Goal: Information Seeking & Learning: Check status

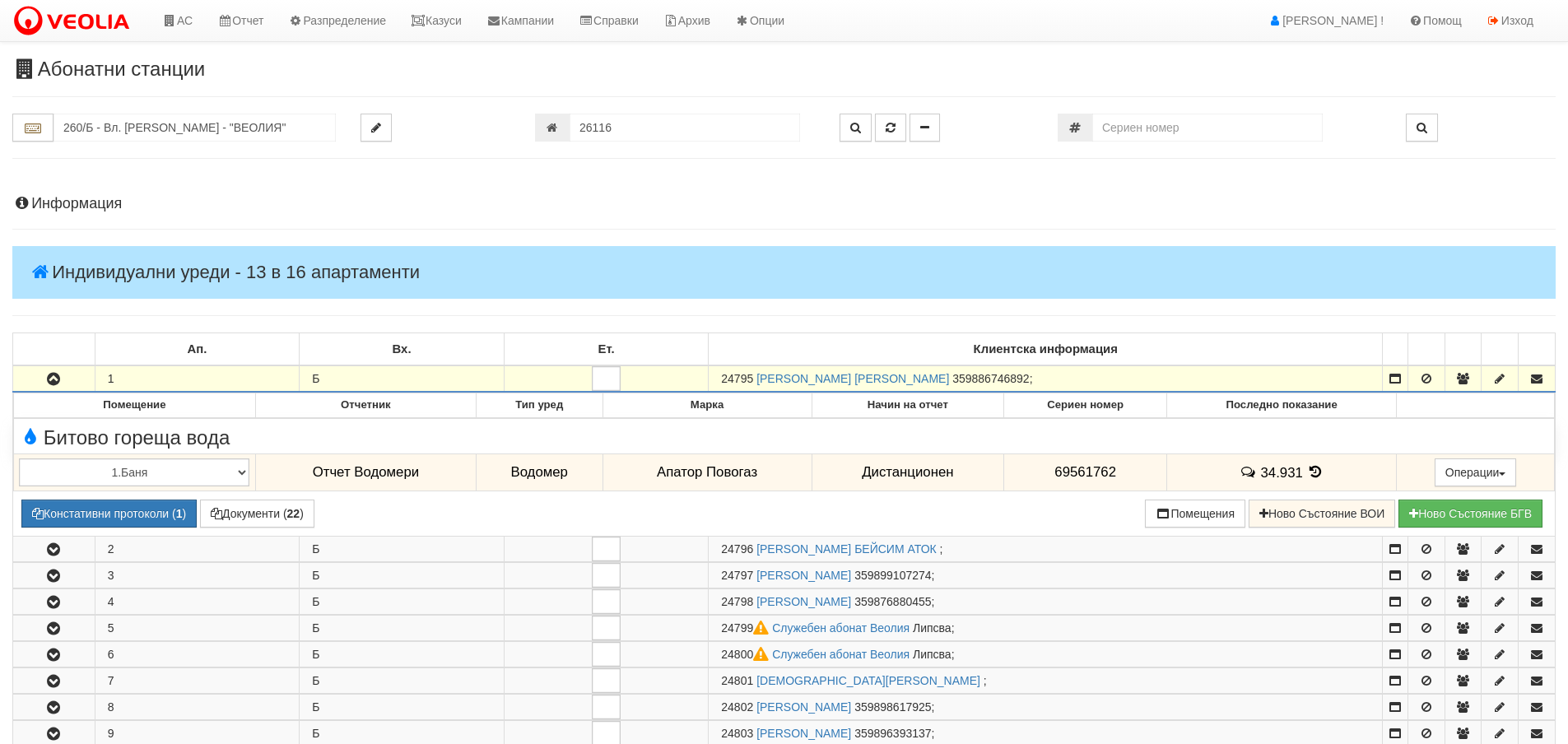
click at [1302, 190] on div "Информация Параметри Брой Апартаменти: 16 Ползватели 08/2025 13 % 0 % 3" at bounding box center [784, 723] width 1544 height 1095
click at [135, 130] on input "260/Б - Вл. [PERSON_NAME] - "ВЕОЛИЯ"" at bounding box center [194, 127] width 283 height 28
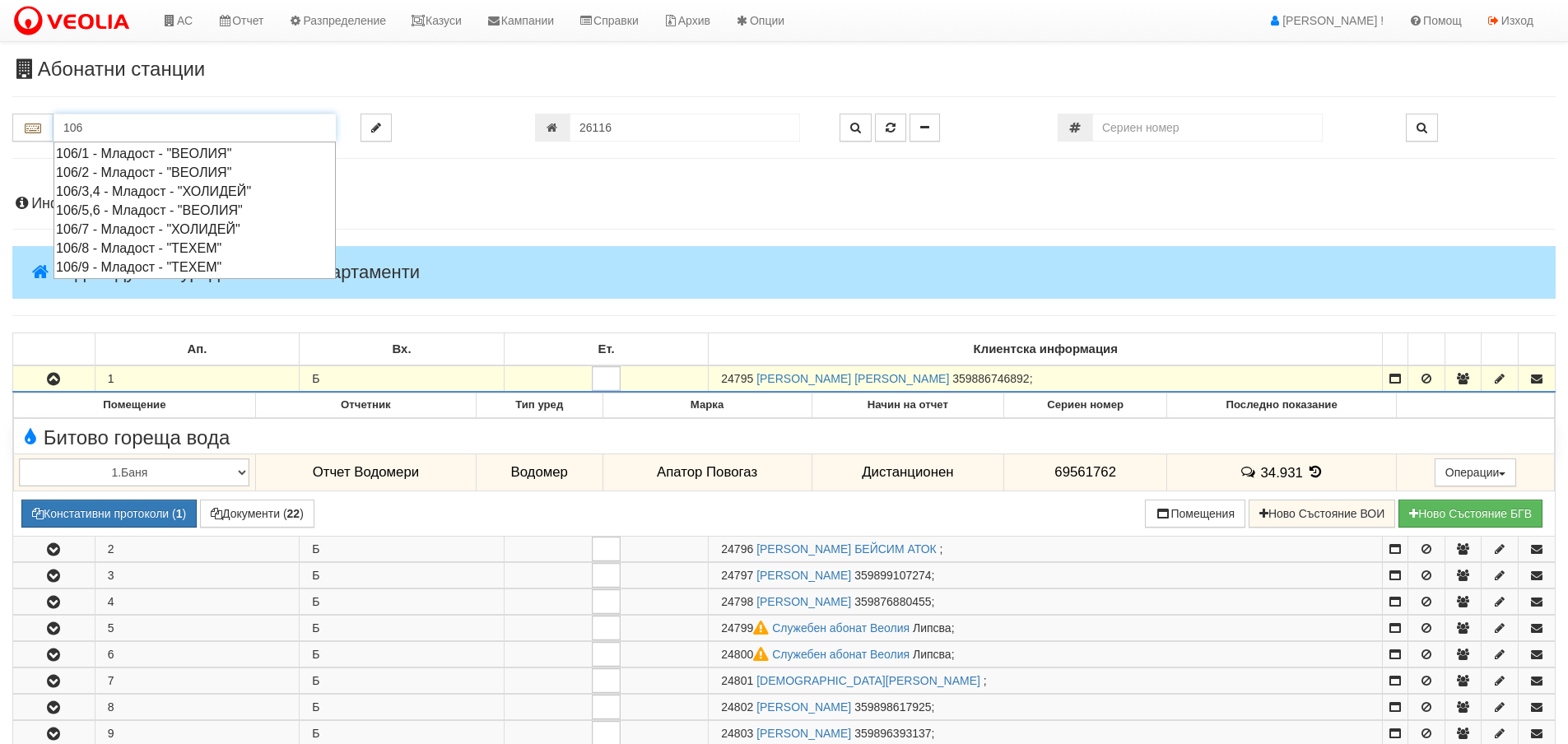
click at [124, 267] on div "106/9 - Младост - "ТЕХЕМ"" at bounding box center [194, 267] width 277 height 19
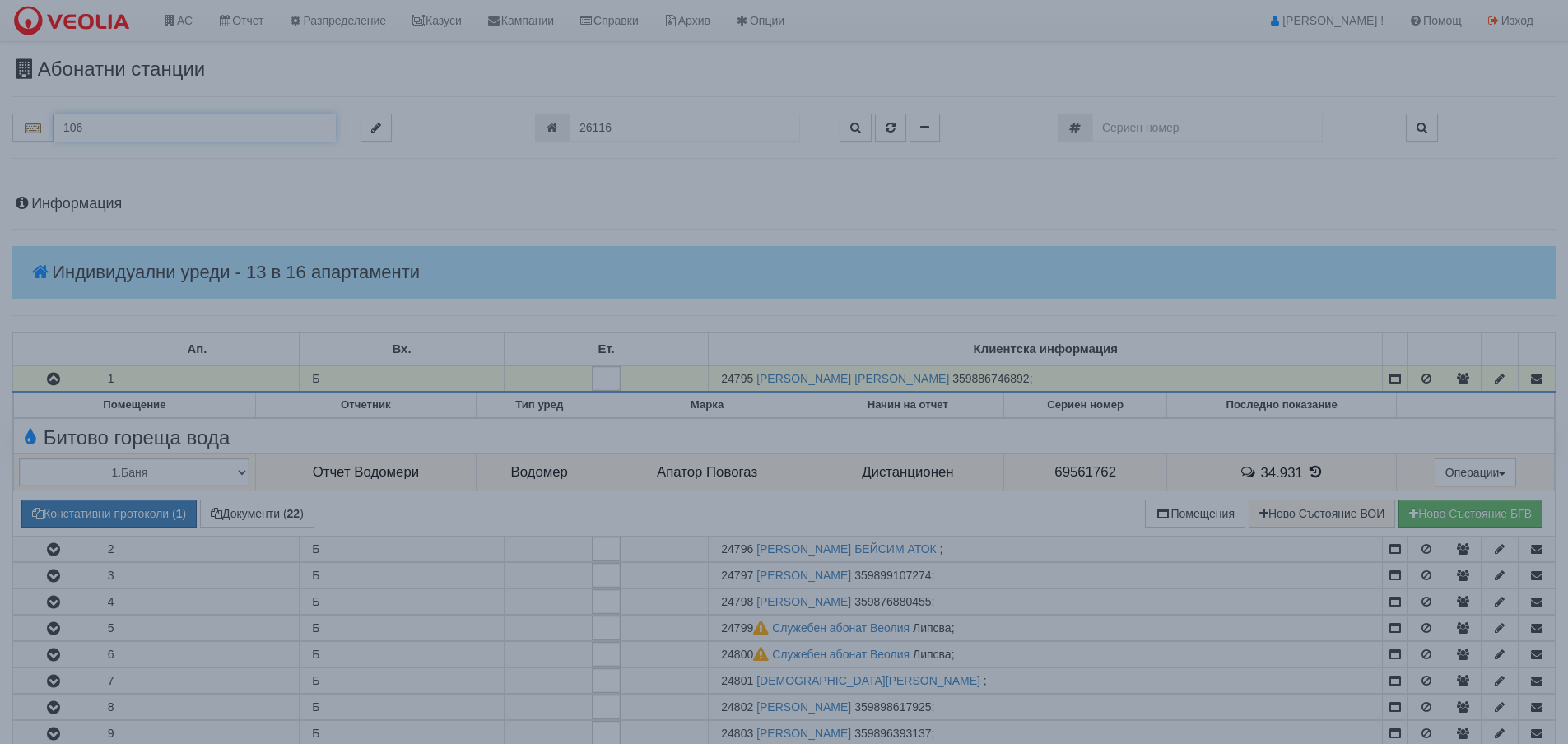
type input "106/9 - Младост - "ТЕХЕМ""
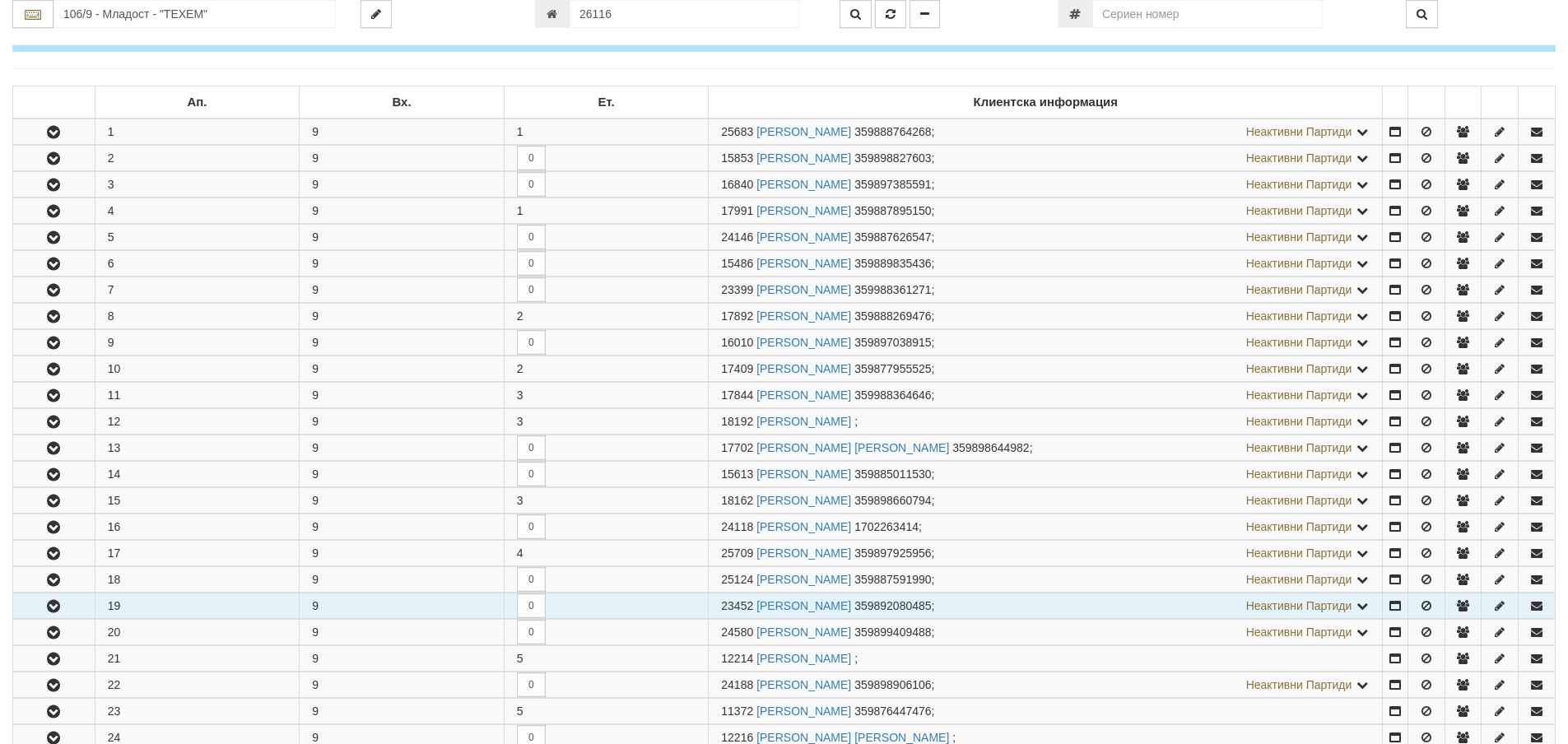
scroll to position [329, 0]
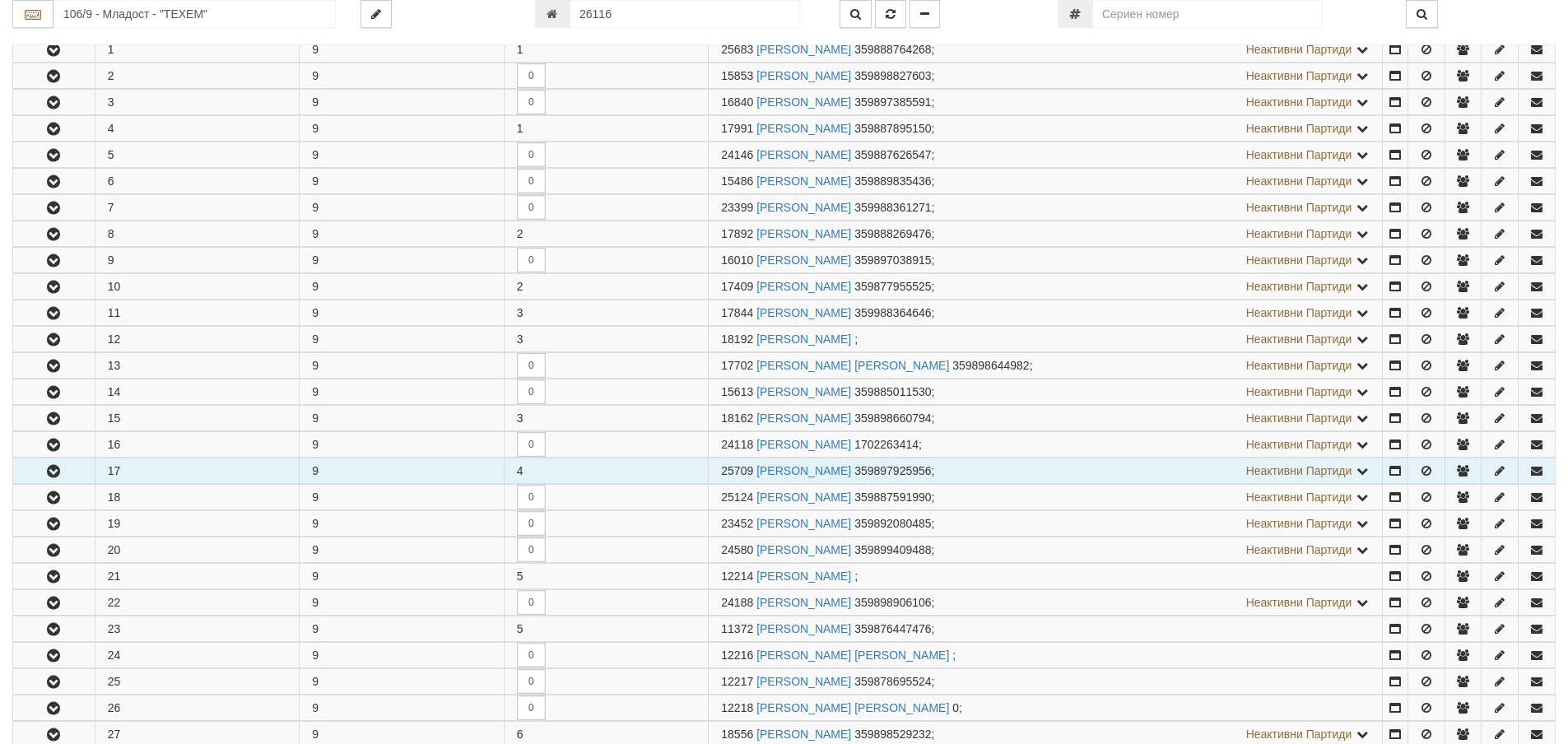
click at [54, 470] on icon "button" at bounding box center [53, 472] width 19 height 12
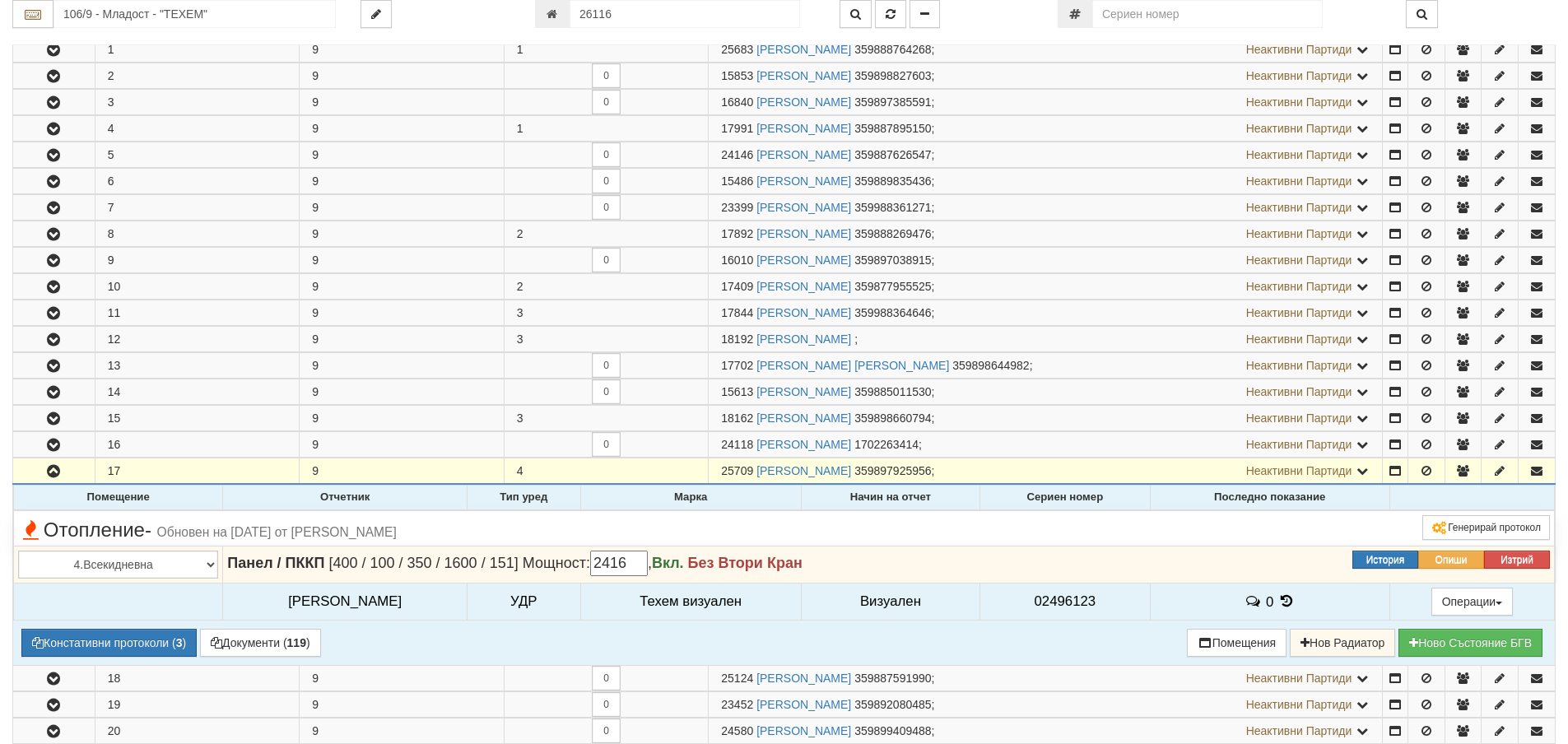
click at [1278, 597] on icon at bounding box center [1286, 601] width 18 height 14
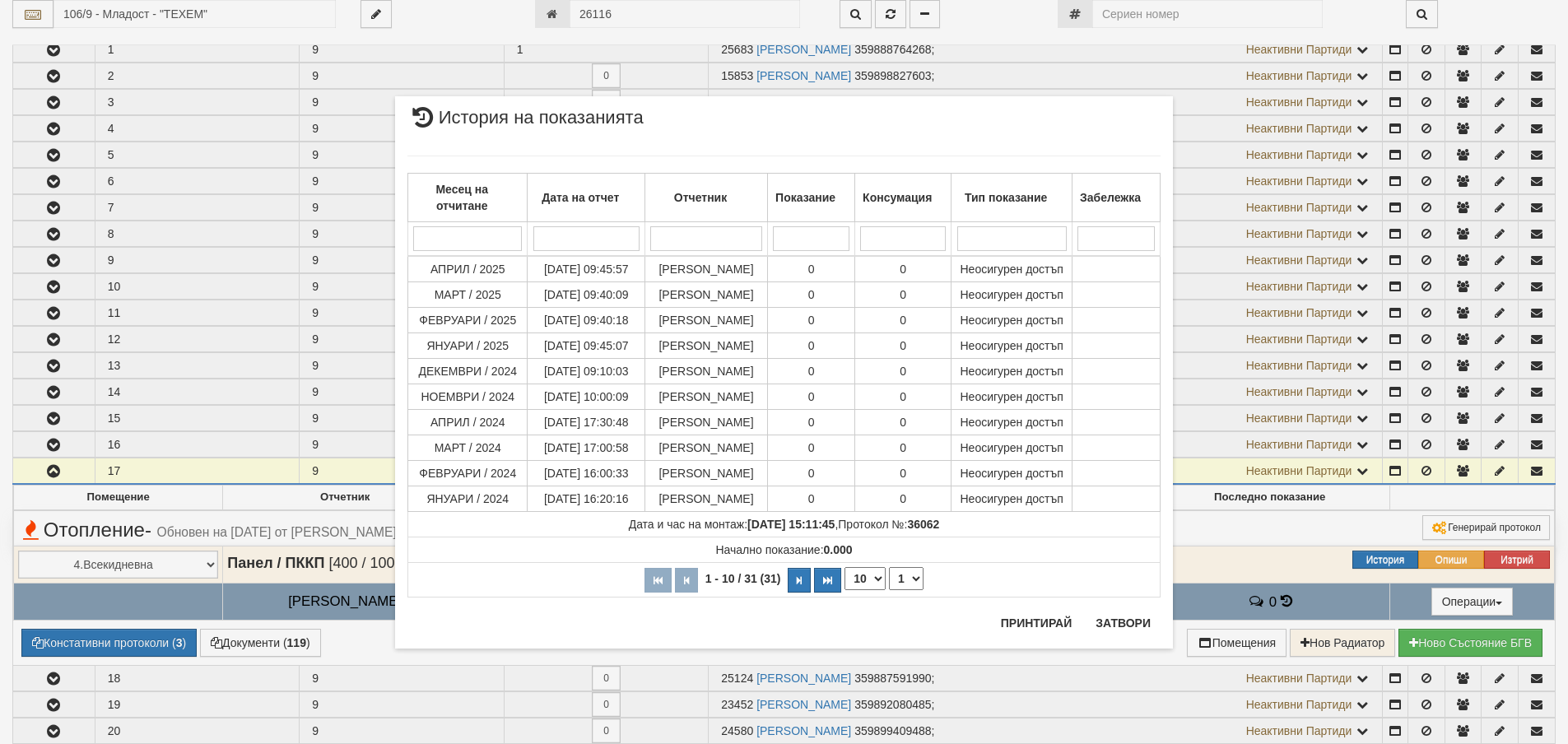
click at [879, 575] on select "10 20 30 40" at bounding box center [865, 579] width 41 height 23
select select "40"
click at [844, 591] on select "10 20 30 40" at bounding box center [865, 579] width 41 height 23
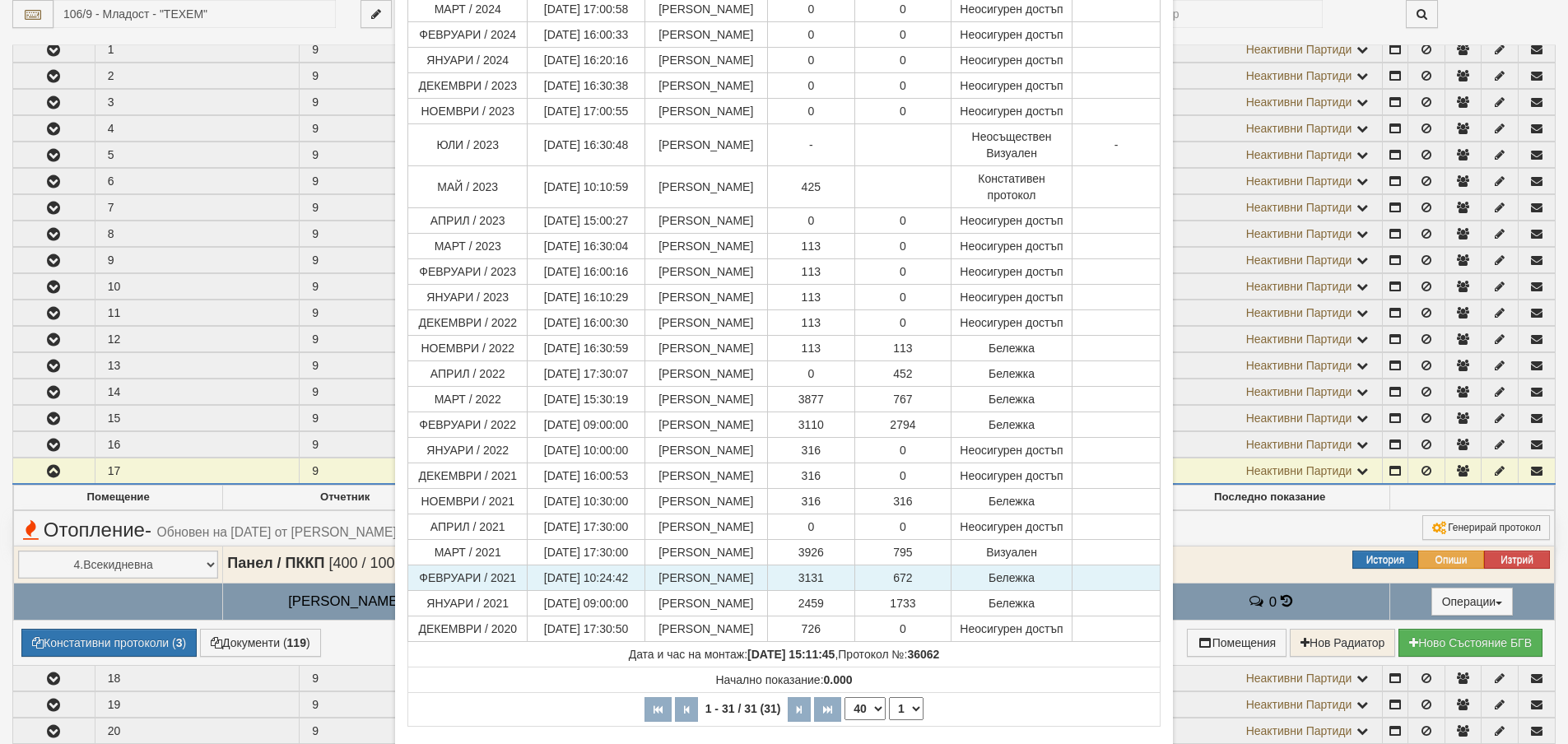
scroll to position [412, 0]
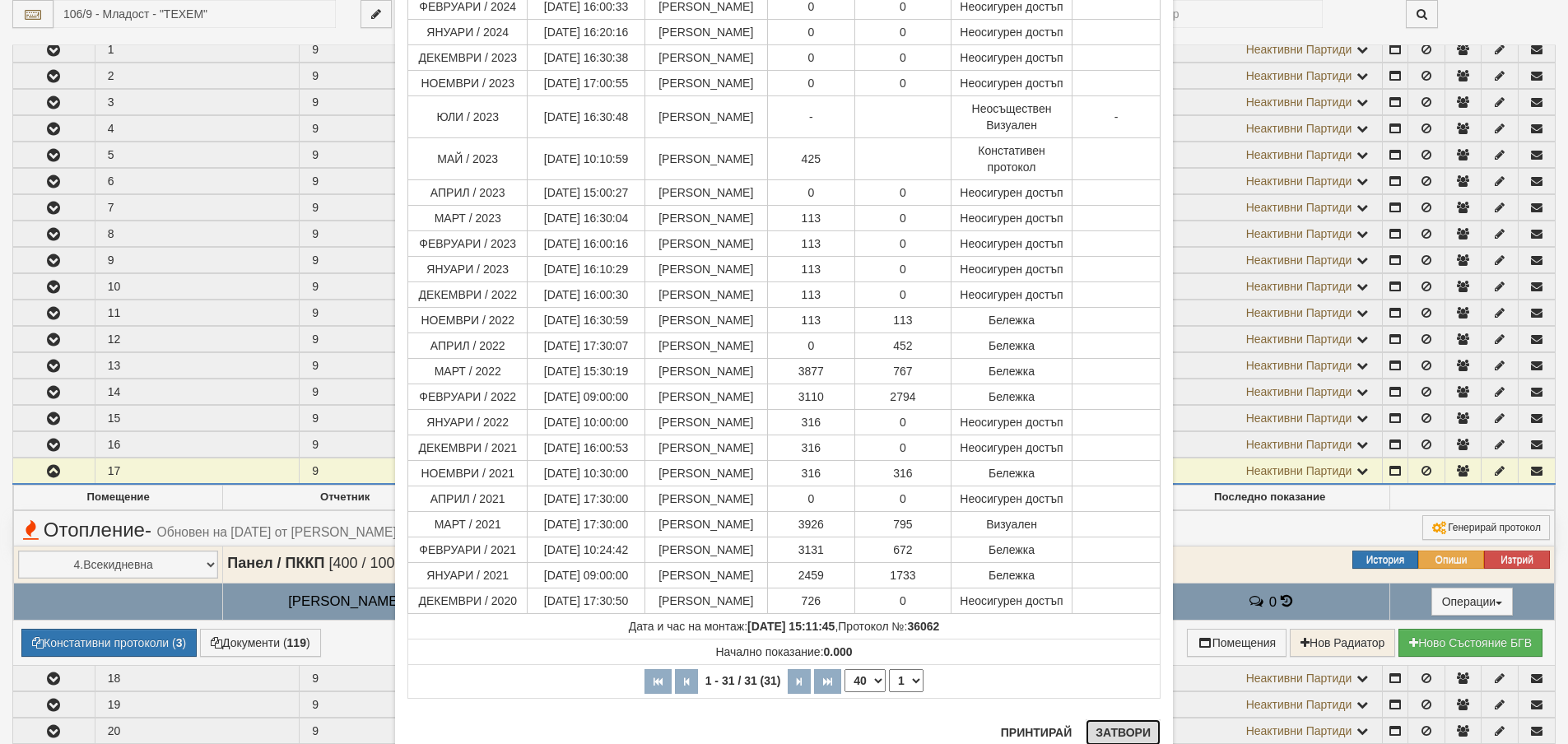
click at [1107, 730] on button "Затвори" at bounding box center [1123, 732] width 75 height 26
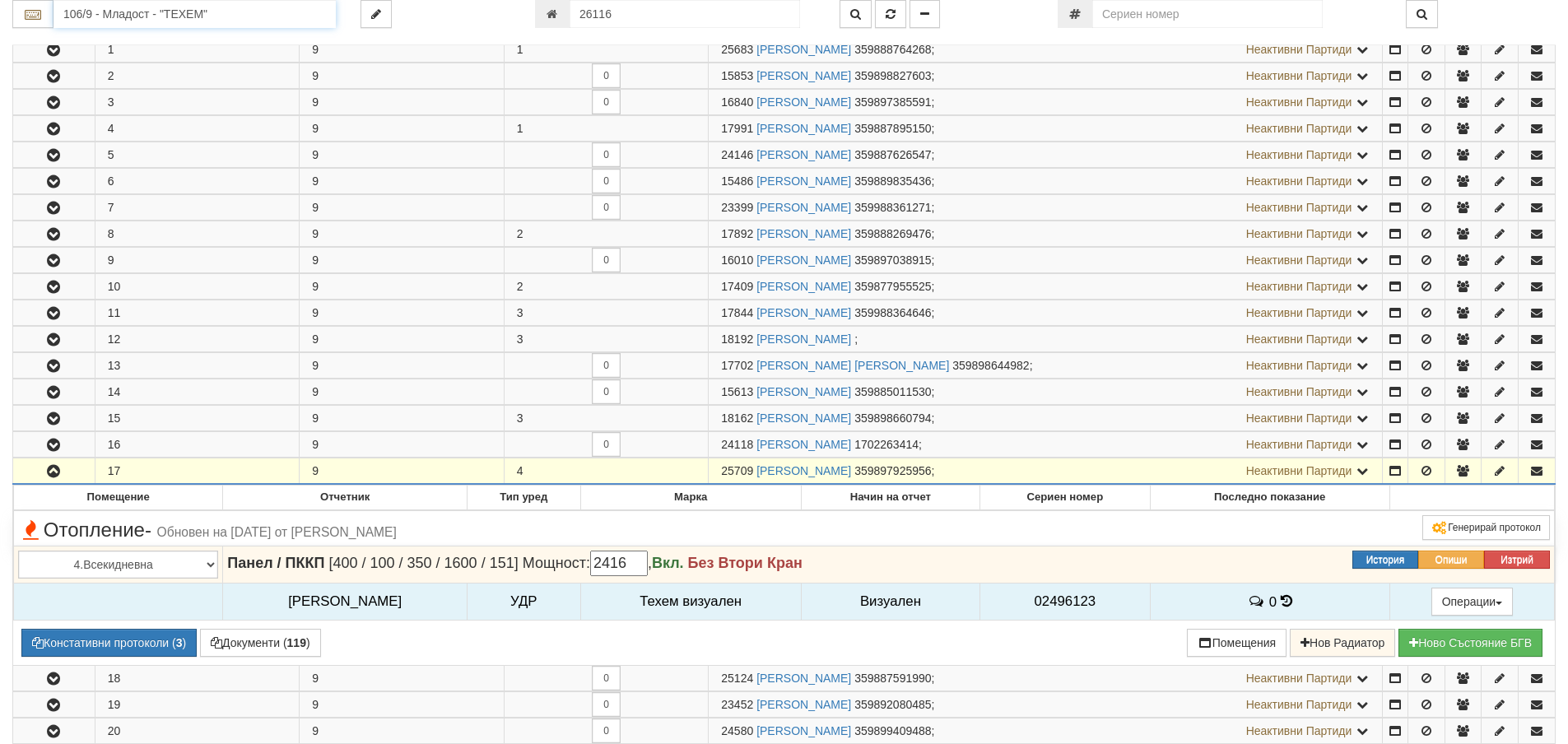
click at [126, 16] on input "106/9 - Младост - "ТЕХЕМ"" at bounding box center [194, 14] width 283 height 28
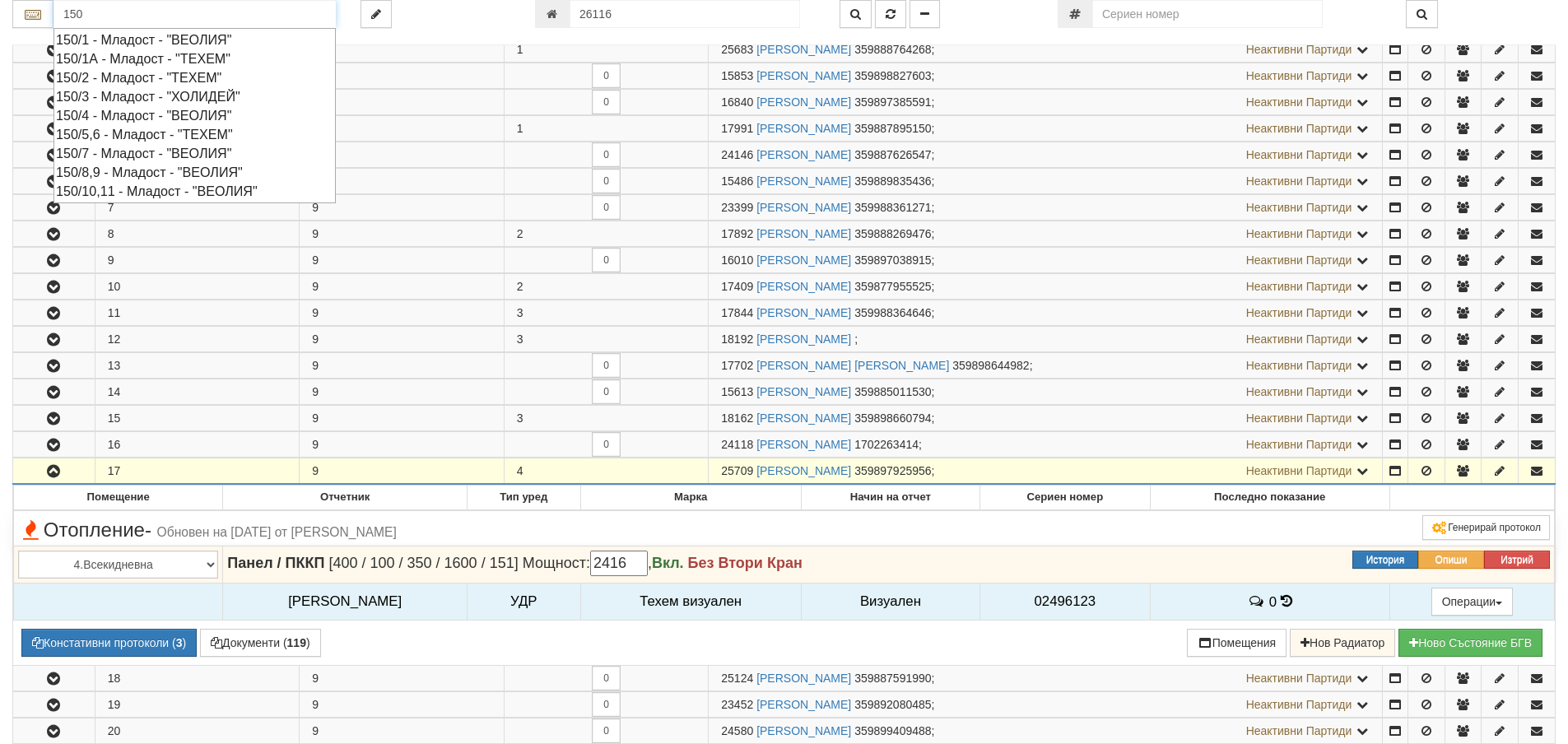
click at [151, 193] on div "150/10,11 - Младост - "ВЕОЛИЯ"" at bounding box center [194, 192] width 277 height 19
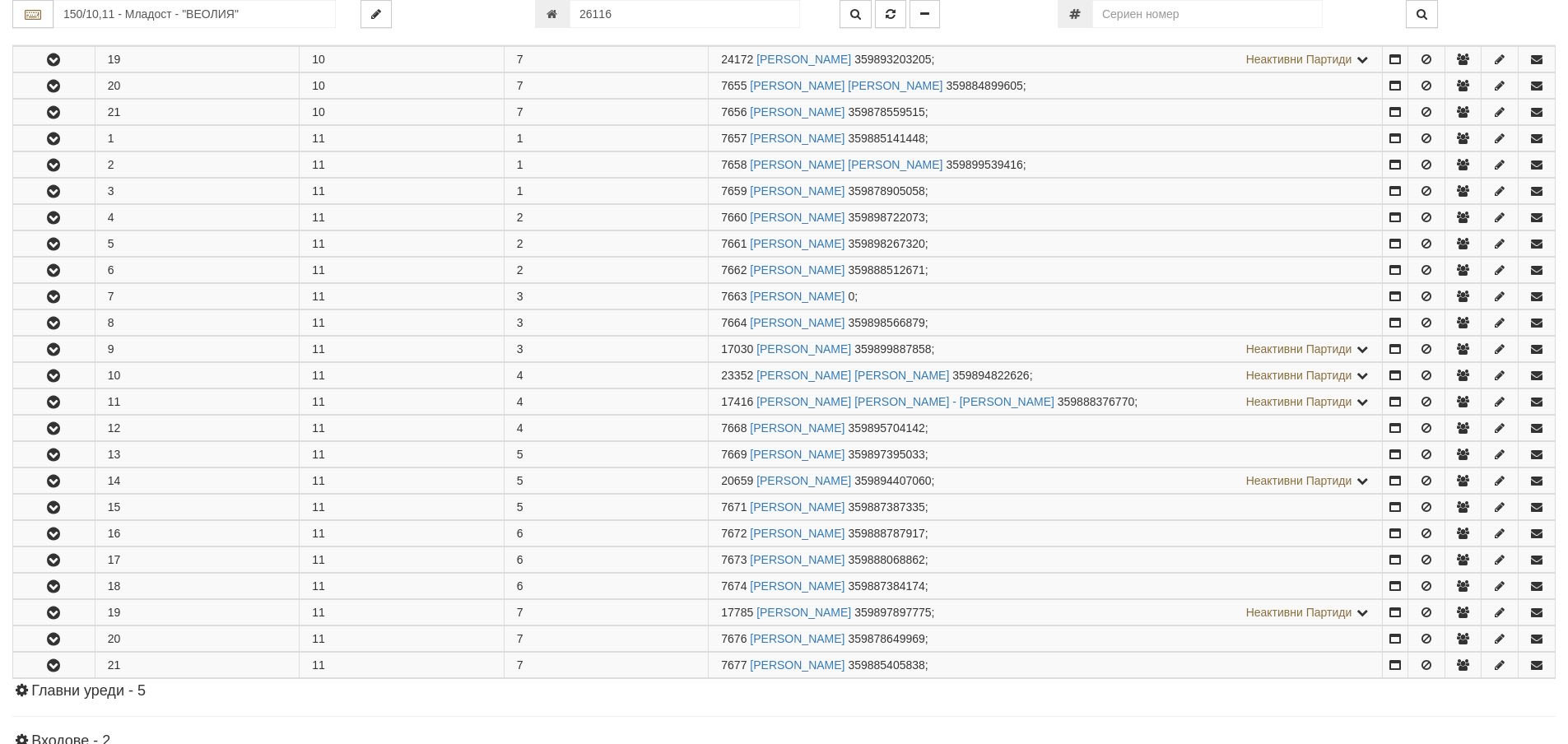
scroll to position [823, 0]
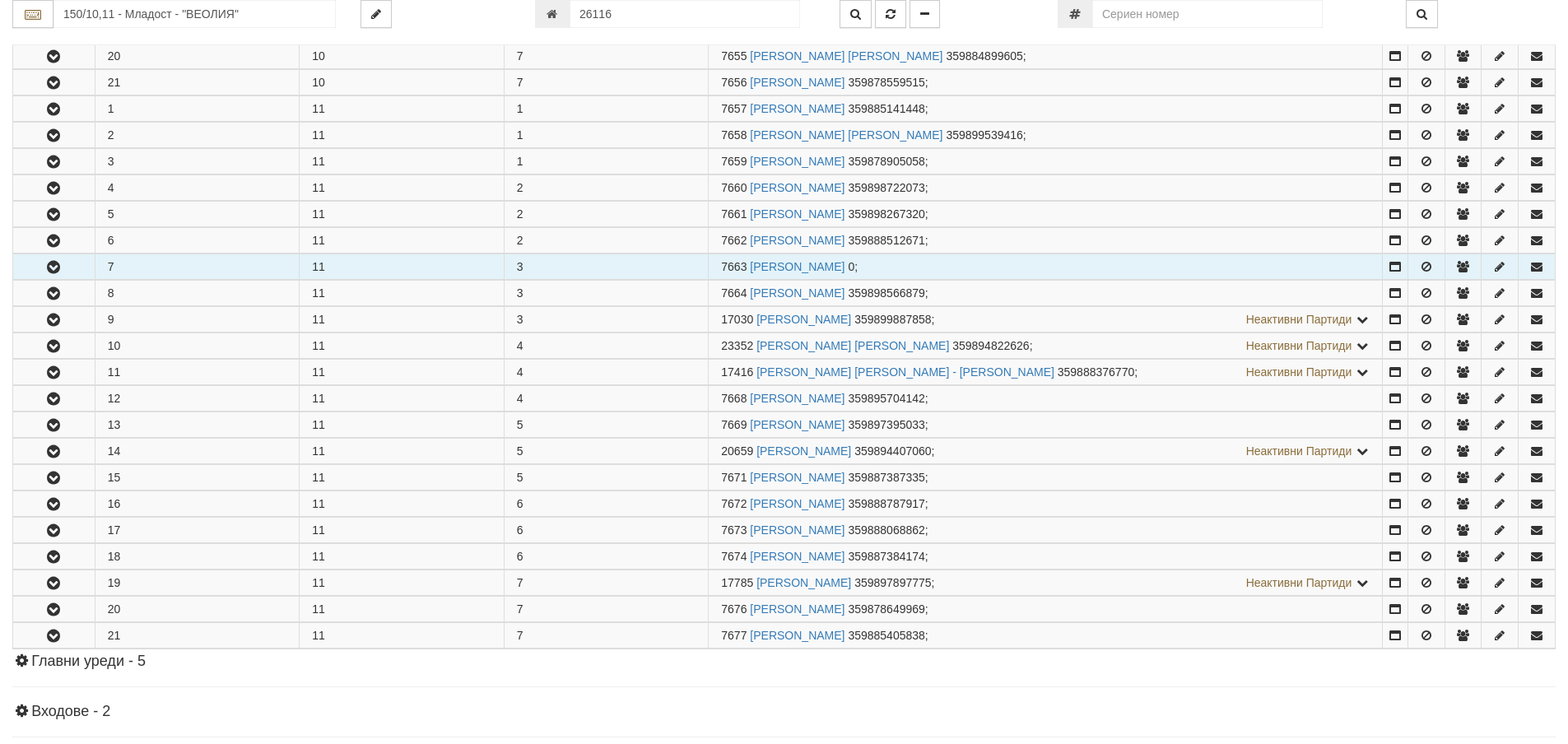
click at [76, 268] on button "button" at bounding box center [54, 267] width 81 height 25
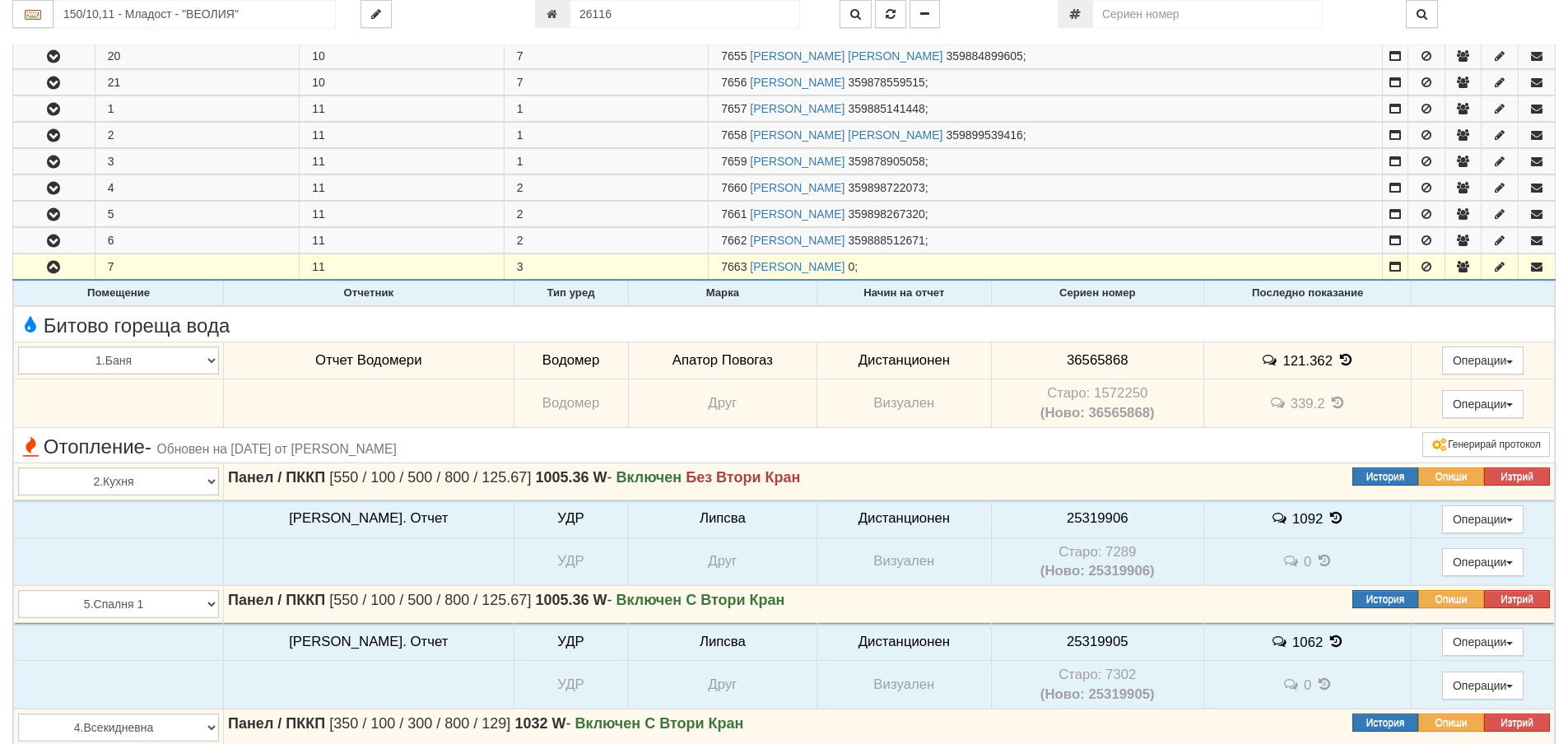
click at [1336, 359] on icon at bounding box center [1345, 360] width 18 height 14
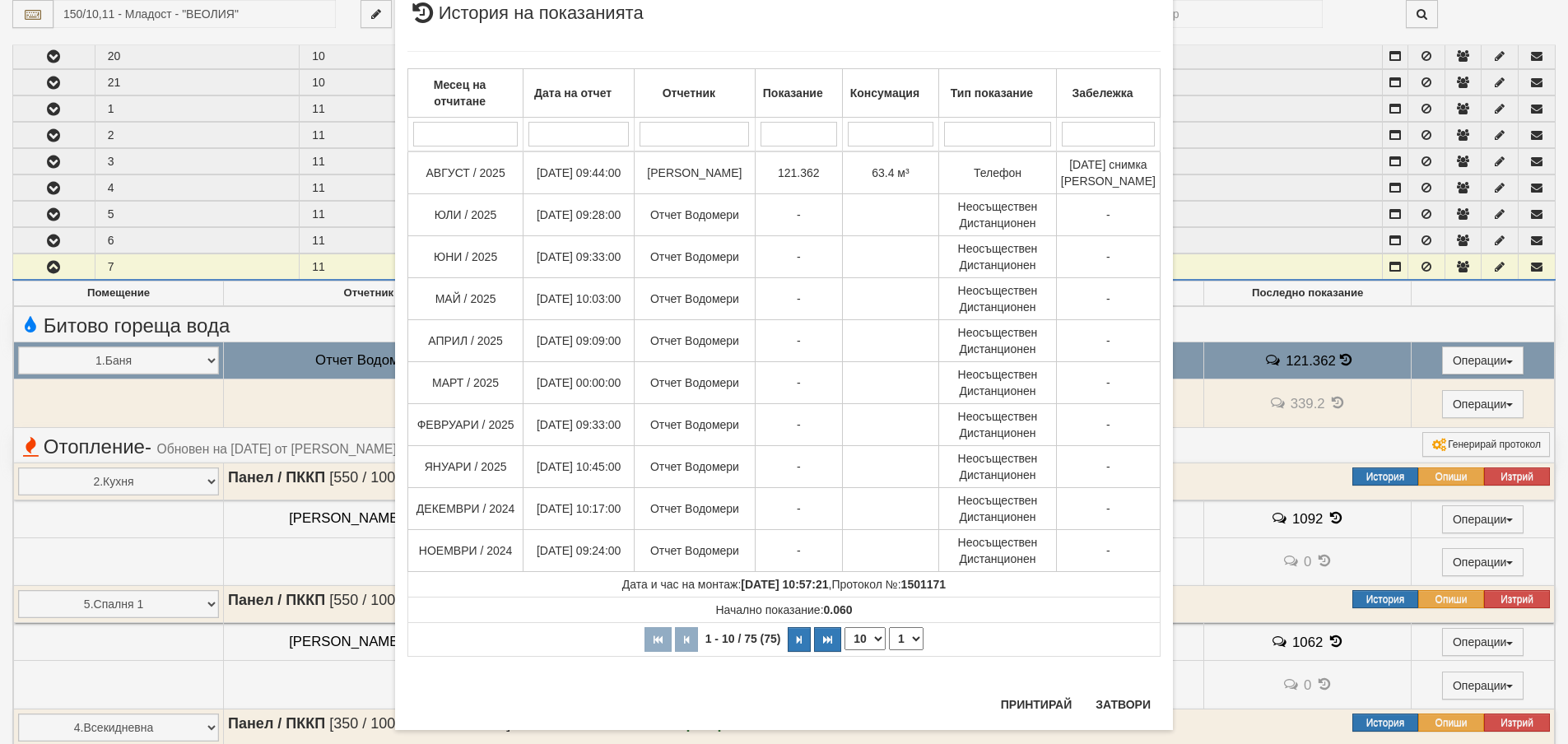
scroll to position [76, 0]
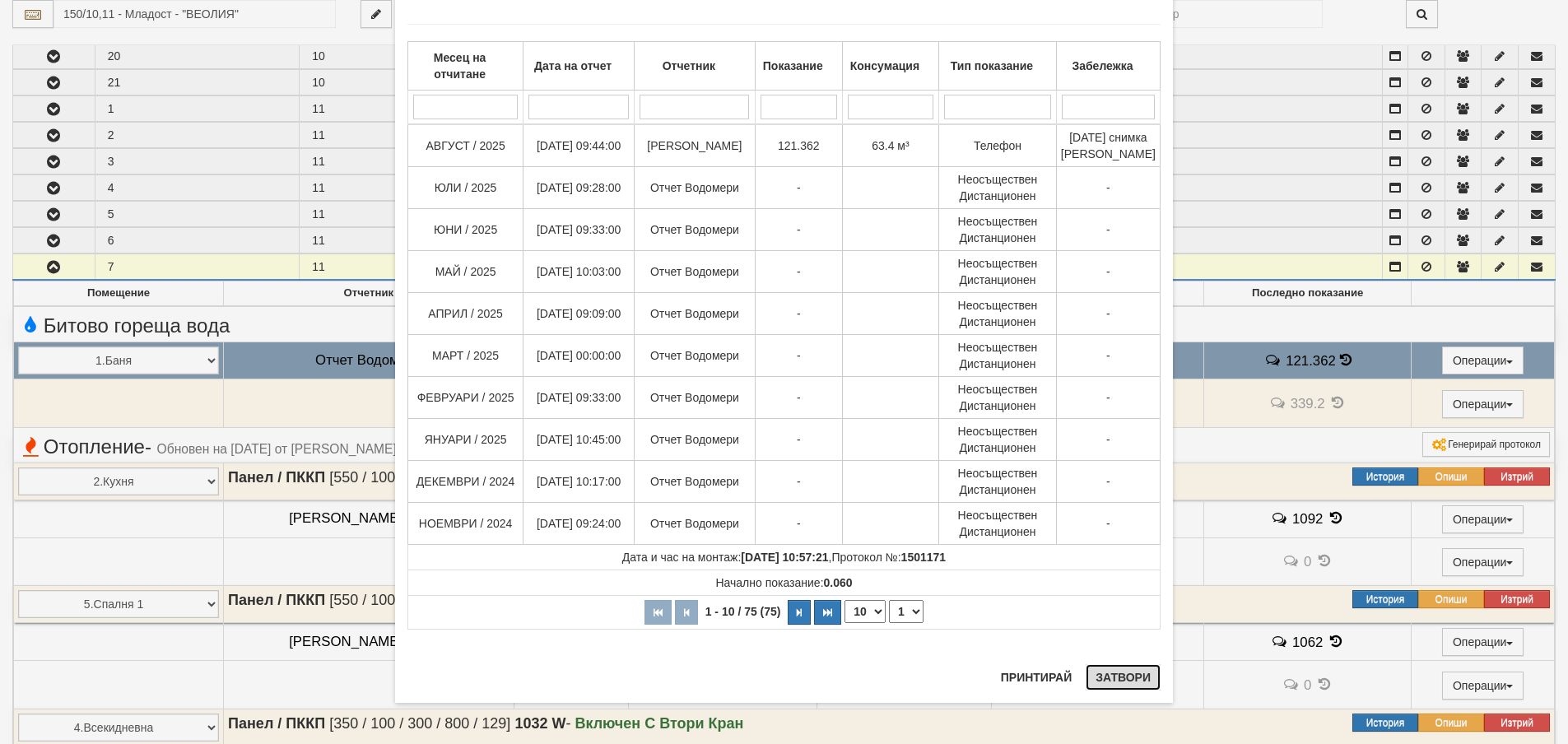
click at [1114, 675] on button "Затвори" at bounding box center [1123, 676] width 75 height 26
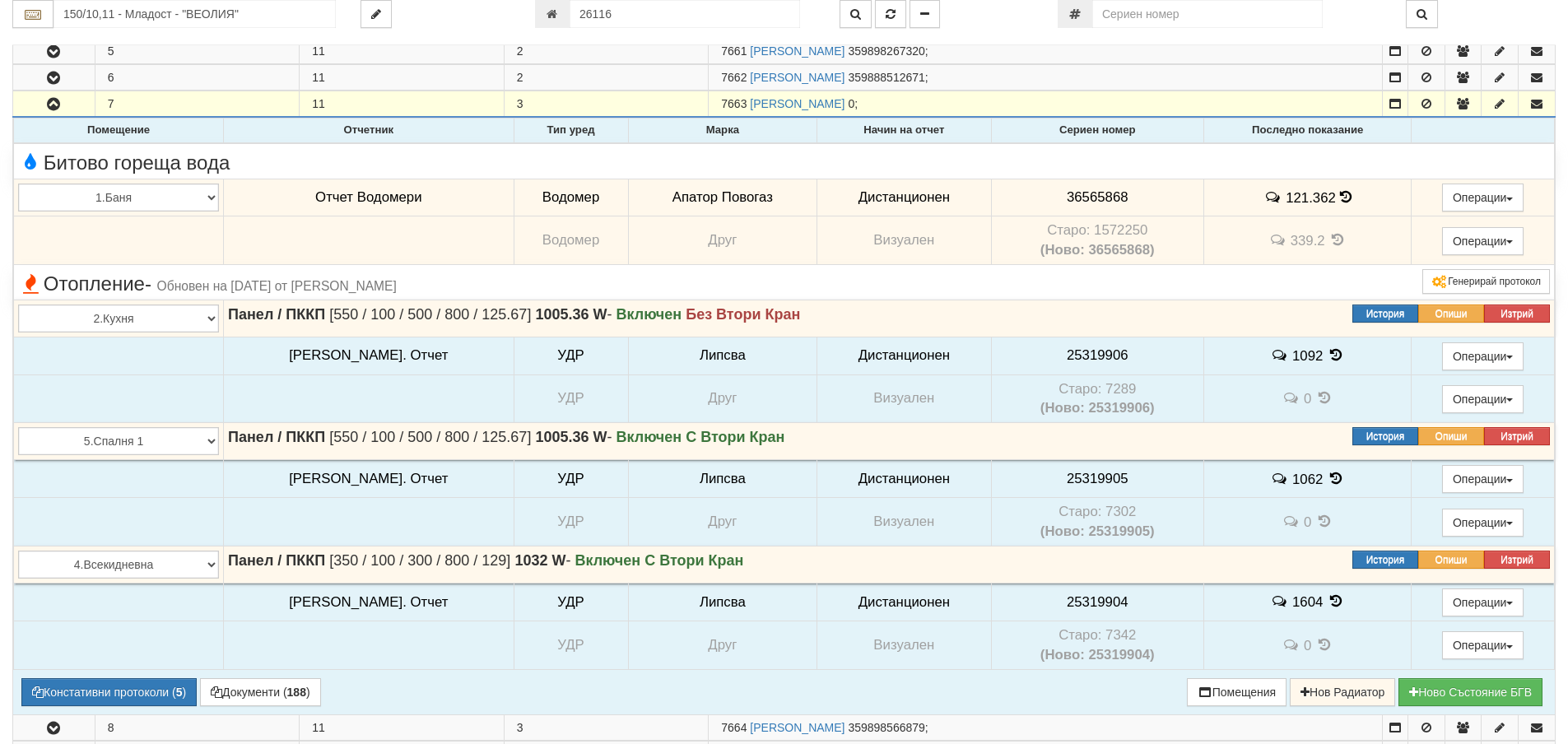
scroll to position [988, 0]
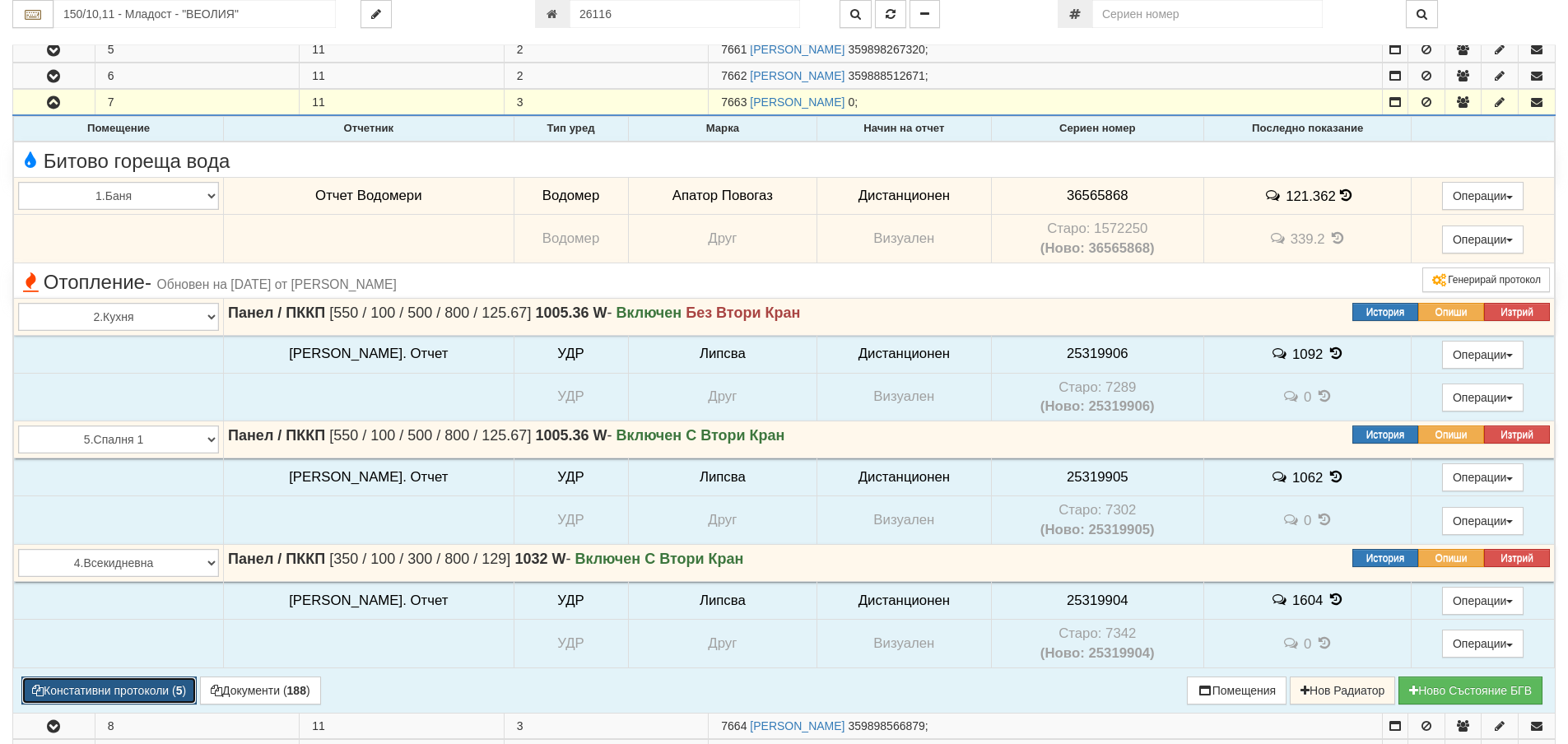
click at [91, 691] on button "Констативни протоколи ( 5 )" at bounding box center [109, 690] width 176 height 28
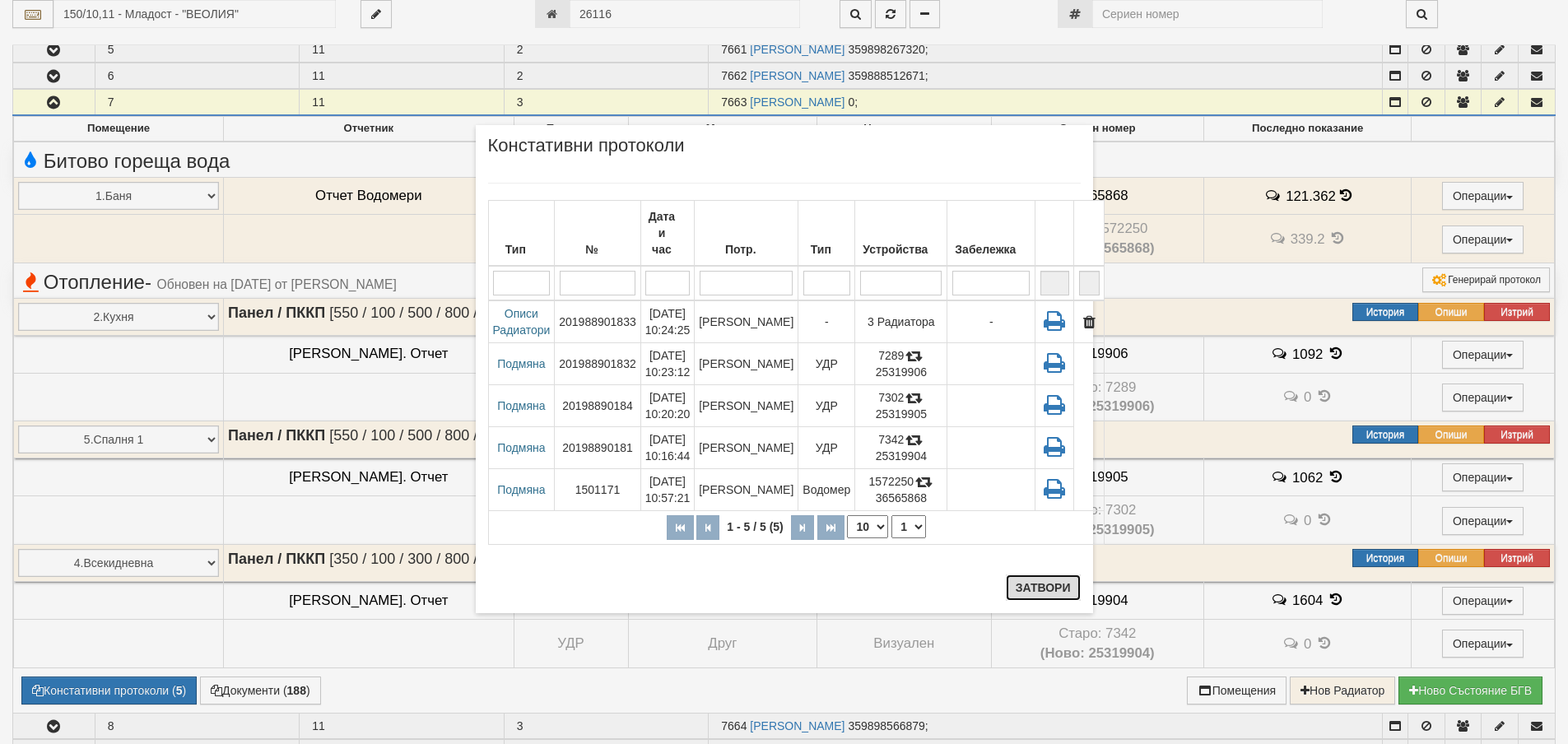
click at [1038, 590] on button "Затвори" at bounding box center [1044, 587] width 75 height 26
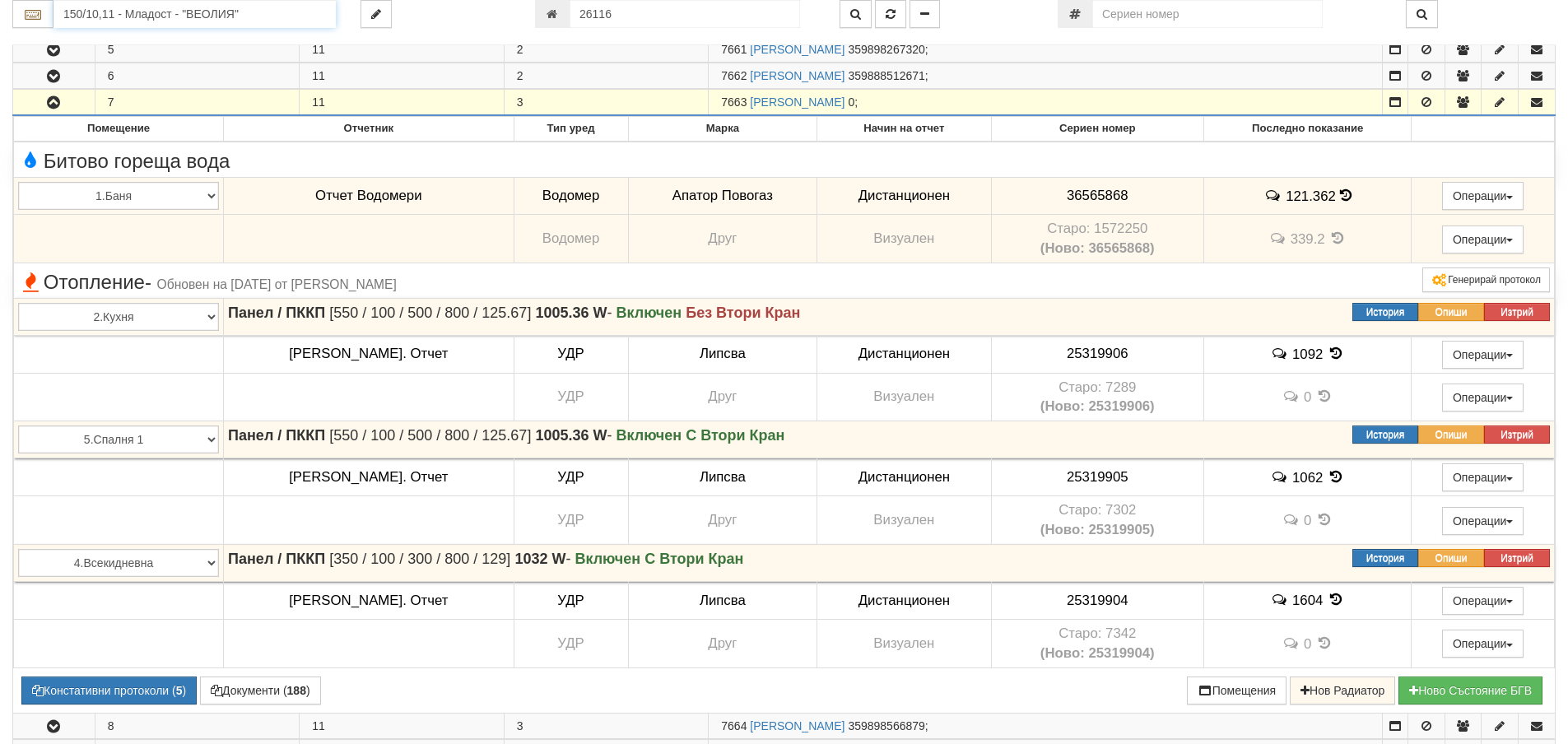
click at [142, 14] on input "150/10,11 - Младост - "ВЕОЛИЯ"" at bounding box center [194, 14] width 283 height 28
click at [128, 41] on div "003/1 - Възраждане - "ВЕОЛИЯ"" at bounding box center [194, 41] width 277 height 19
type input "003/1 - Възраждане - "ВЕОЛИЯ""
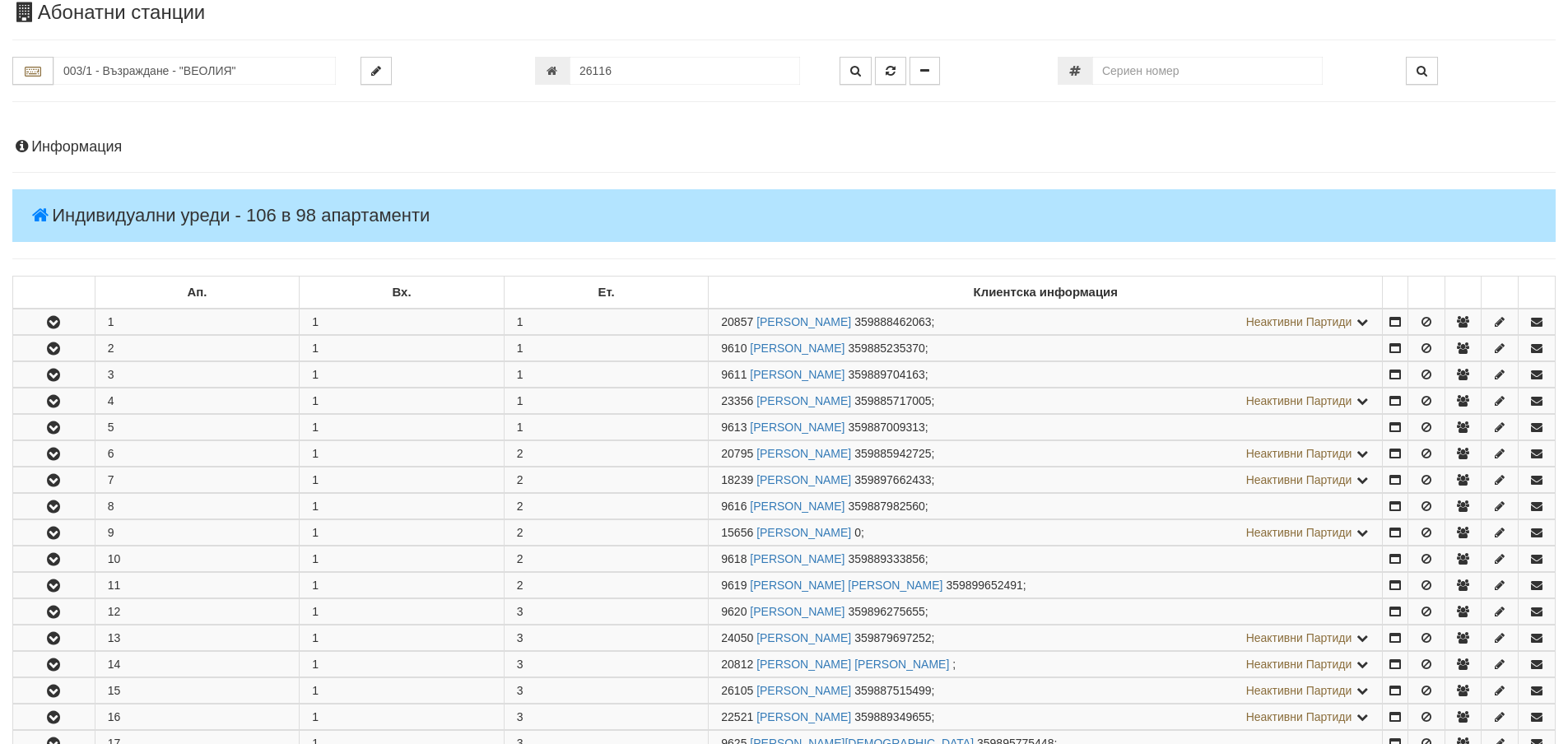
scroll to position [329, 0]
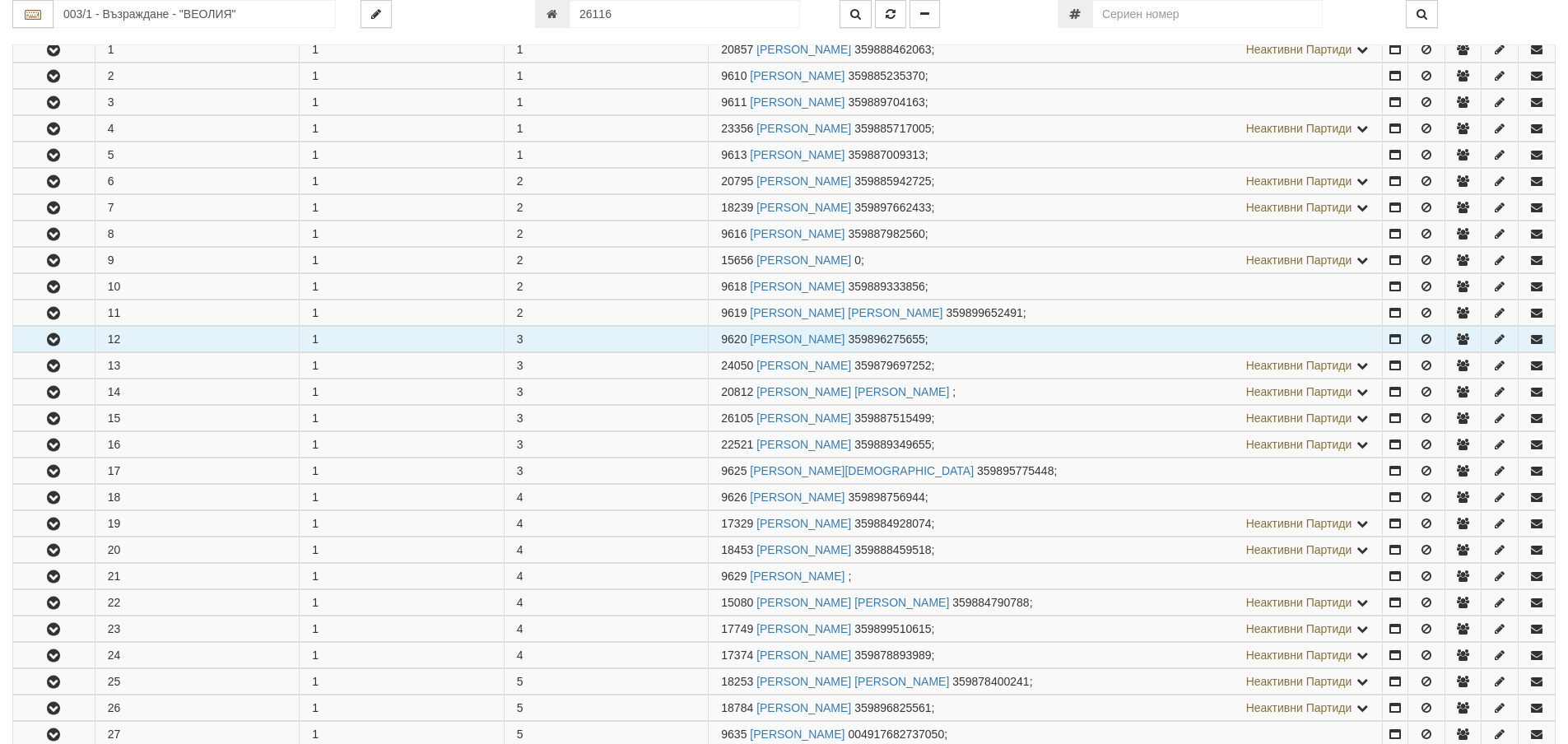
click at [62, 344] on icon "button" at bounding box center [53, 340] width 19 height 12
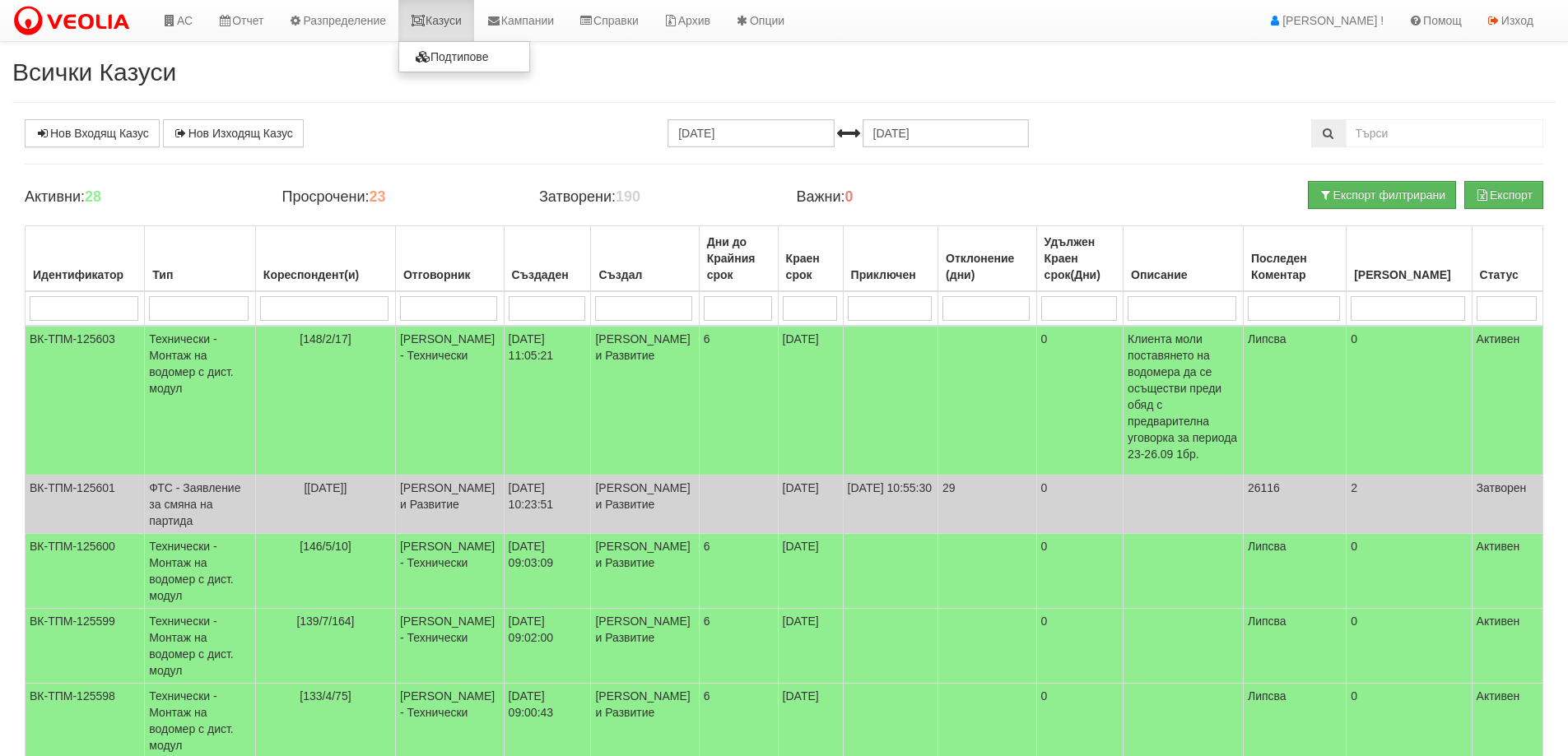
click at [448, 18] on link "Казуси" at bounding box center [436, 20] width 75 height 41
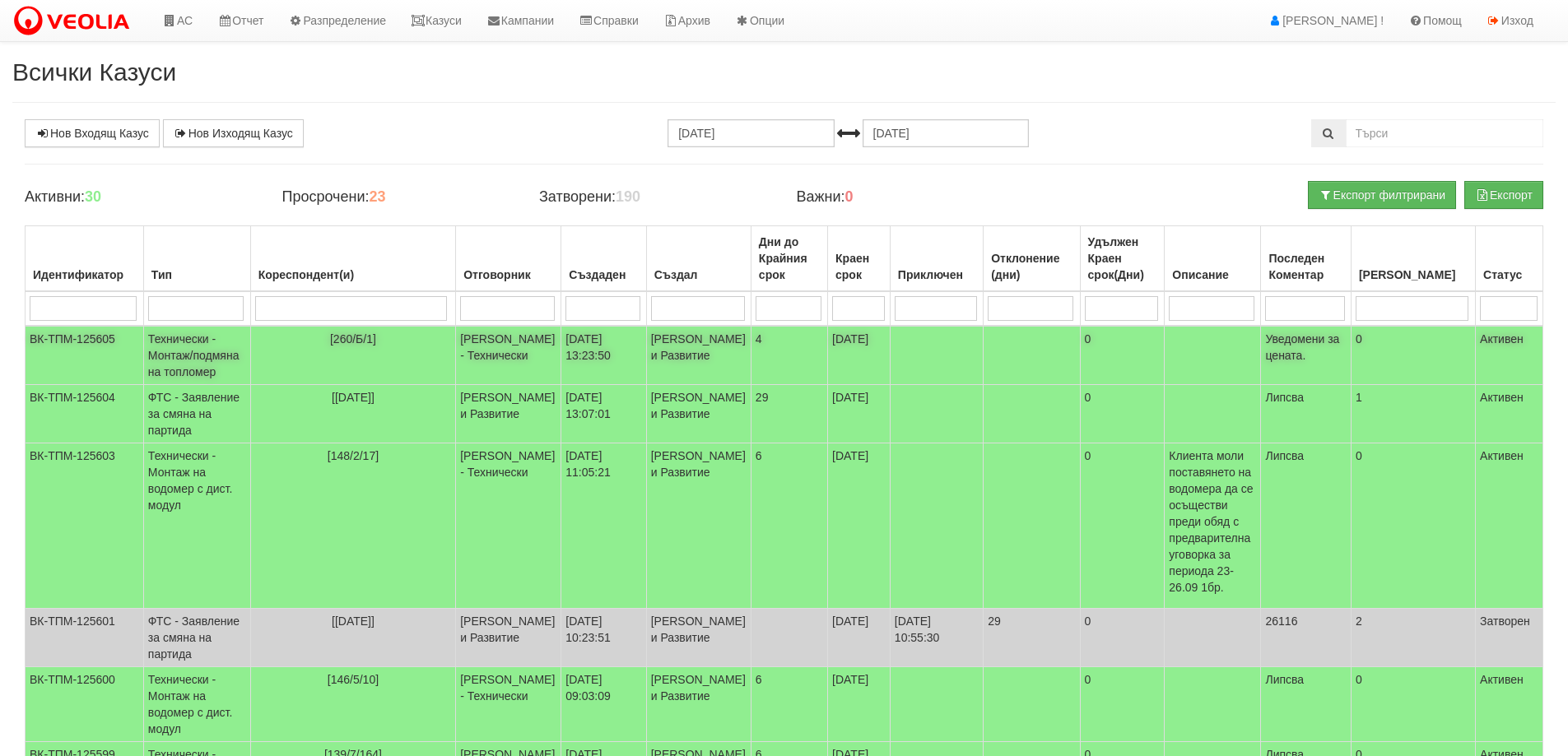
click at [237, 360] on td "Технически - Монтаж/подмяна на топломер" at bounding box center [196, 355] width 107 height 59
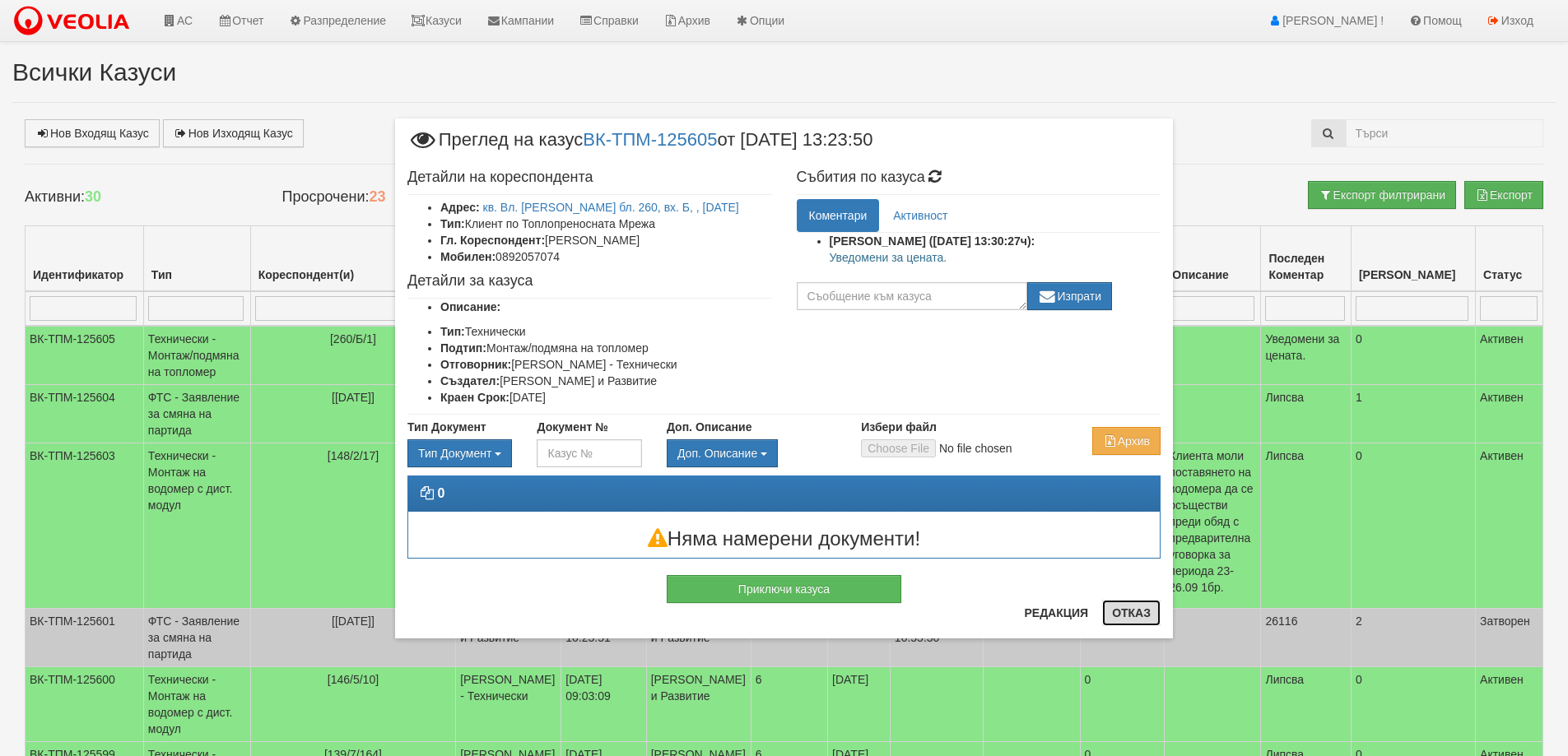
click at [1128, 614] on button "Отказ" at bounding box center [1131, 612] width 59 height 26
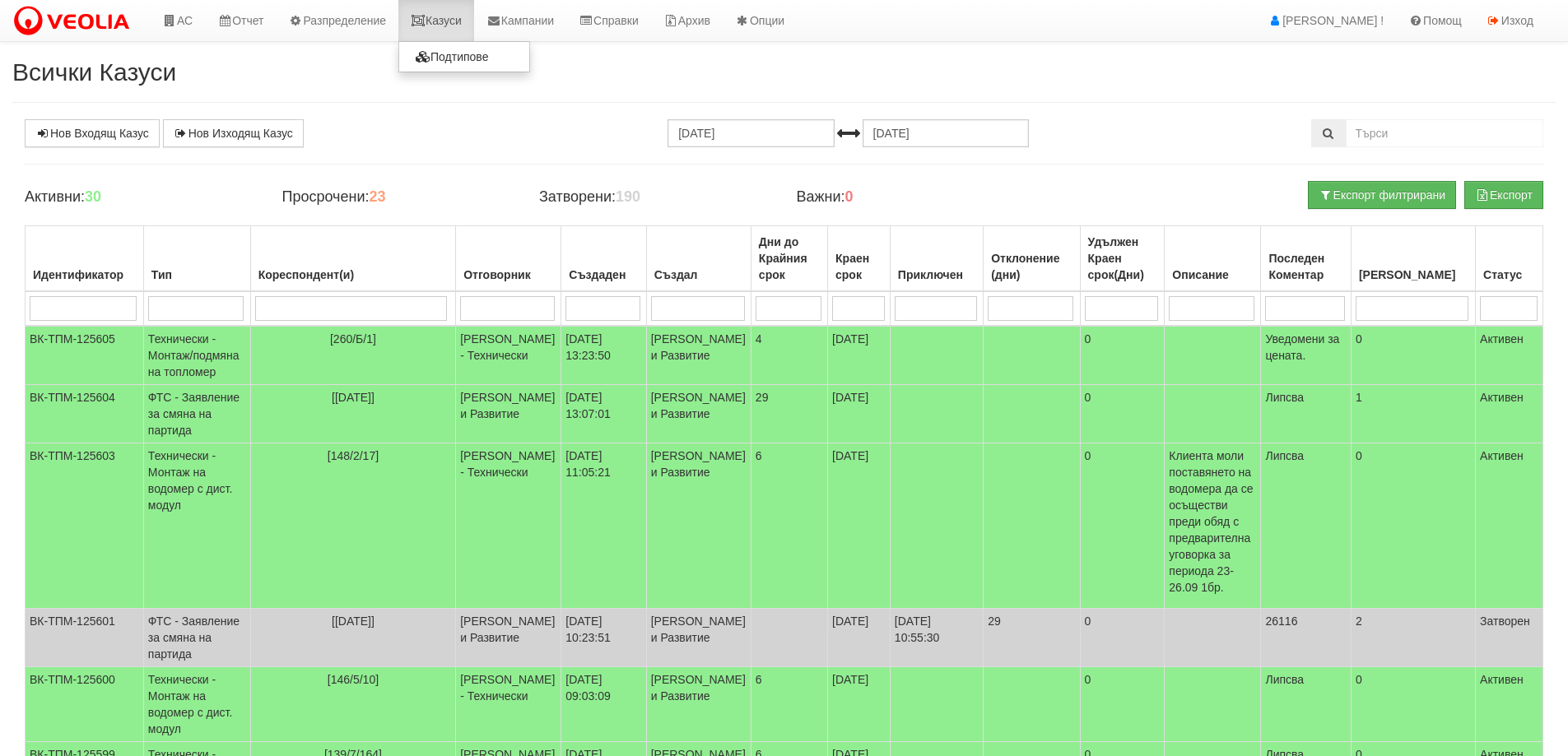
click at [455, 25] on link "Казуси" at bounding box center [436, 20] width 75 height 41
